Goal: Task Accomplishment & Management: Use online tool/utility

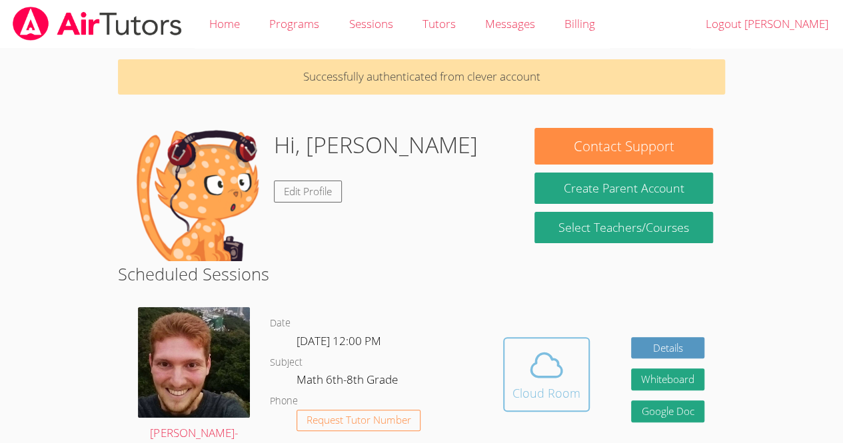
click at [551, 365] on icon at bounding box center [546, 365] width 37 height 37
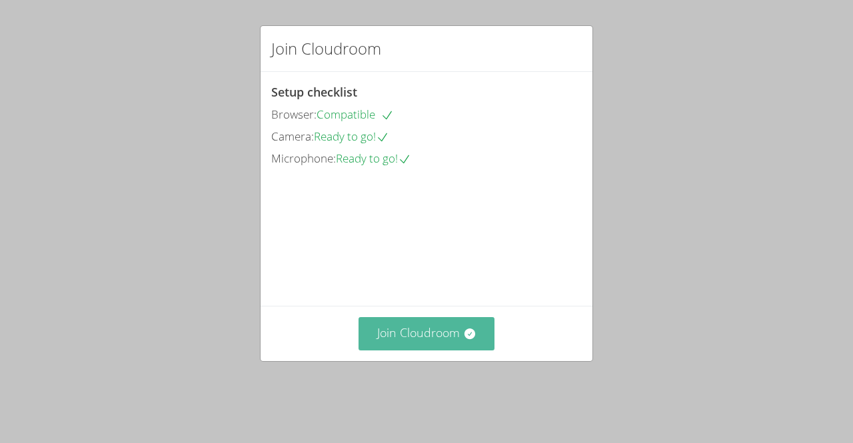
click at [453, 350] on button "Join Cloudroom" at bounding box center [427, 333] width 137 height 33
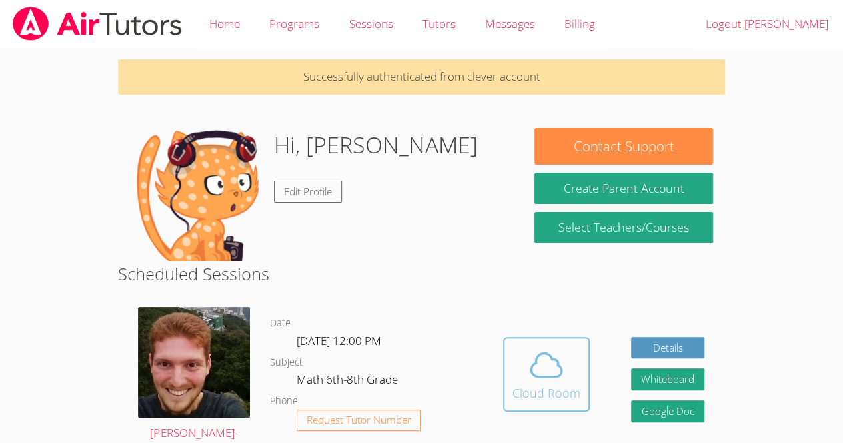
click at [540, 372] on icon at bounding box center [546, 365] width 37 height 37
click at [527, 372] on span at bounding box center [547, 365] width 68 height 37
click at [549, 369] on icon at bounding box center [546, 365] width 37 height 37
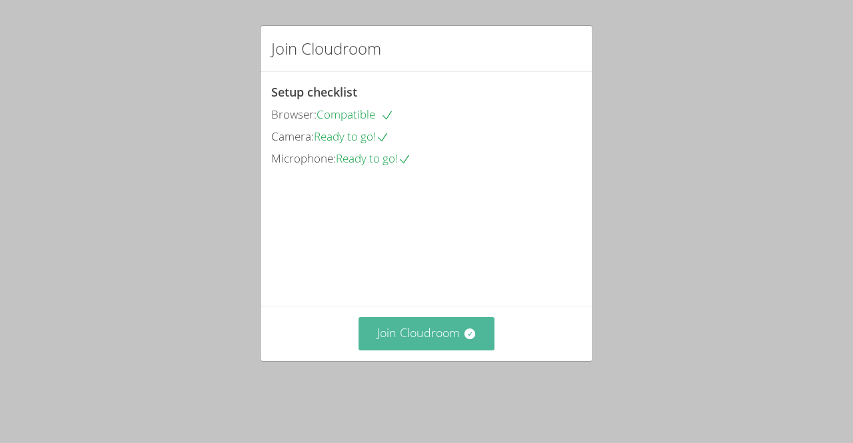
click at [463, 341] on icon at bounding box center [469, 333] width 13 height 13
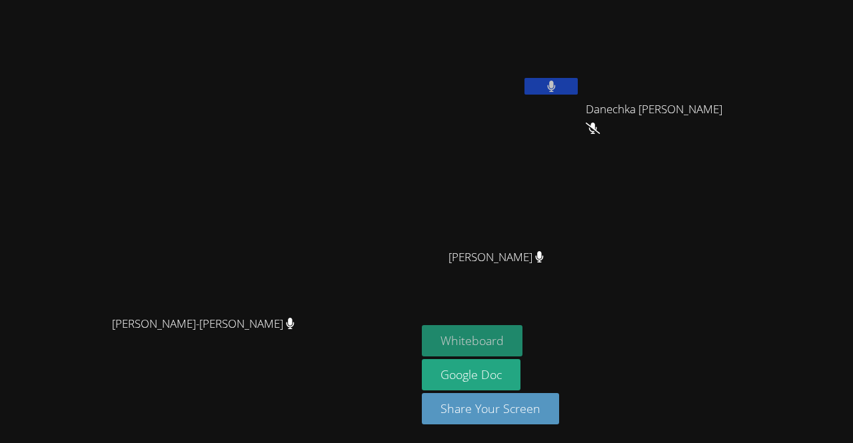
click at [523, 337] on button "Whiteboard" at bounding box center [472, 340] width 101 height 31
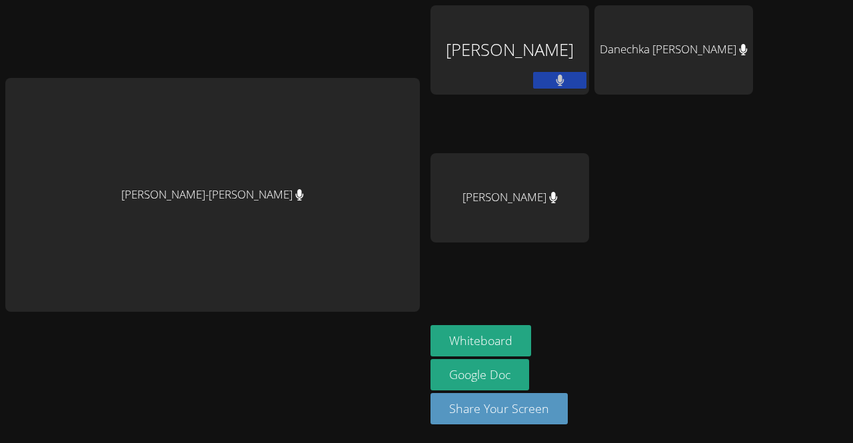
click at [535, 57] on div "Sharn-Anne Mezy" at bounding box center [510, 49] width 159 height 89
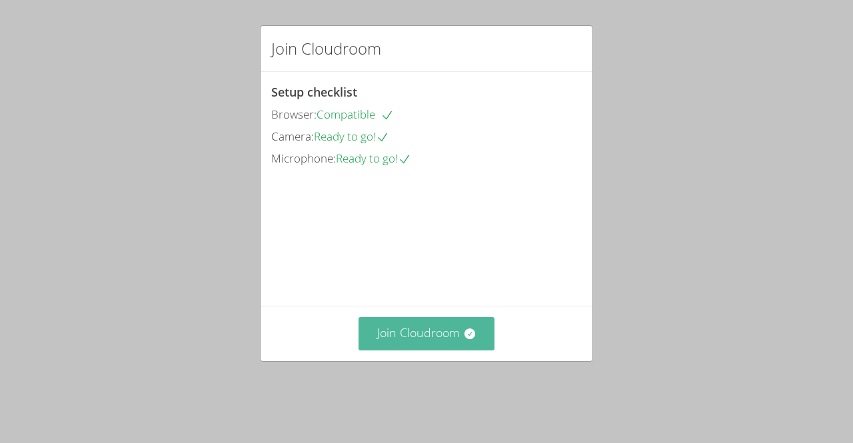
click at [451, 350] on button "Join Cloudroom" at bounding box center [427, 333] width 137 height 33
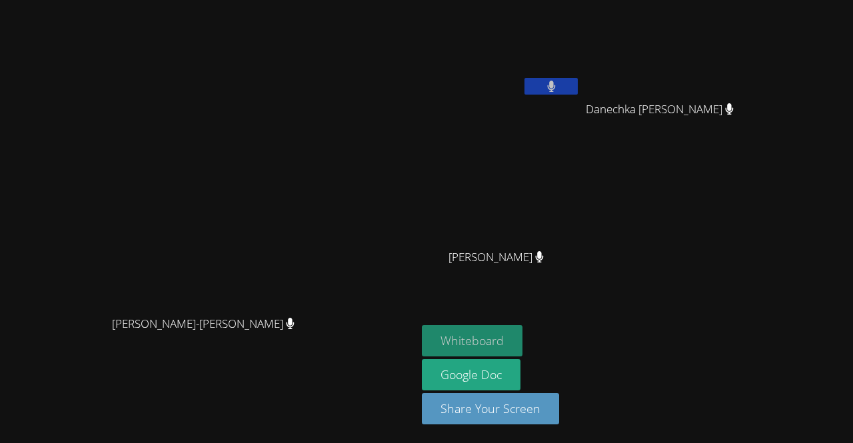
click at [523, 335] on button "Whiteboard" at bounding box center [472, 340] width 101 height 31
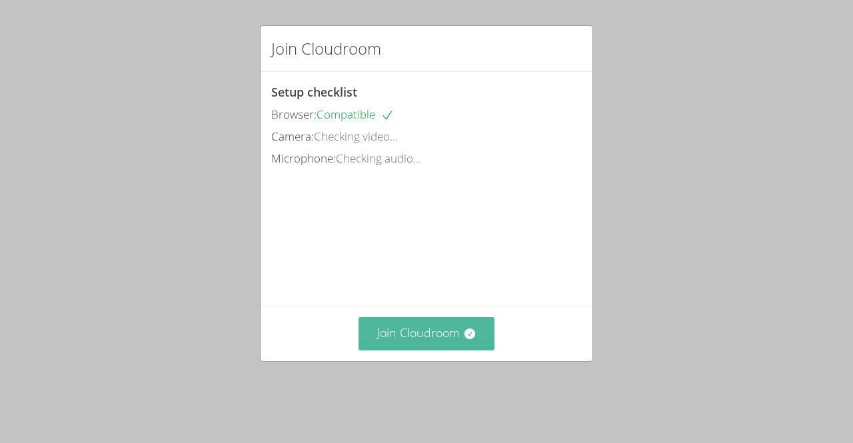
click at [435, 350] on button "Join Cloudroom" at bounding box center [427, 333] width 137 height 33
